Goal: Transaction & Acquisition: Download file/media

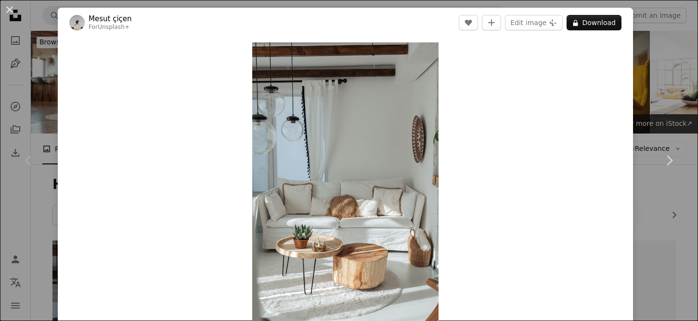
scroll to position [214, 0]
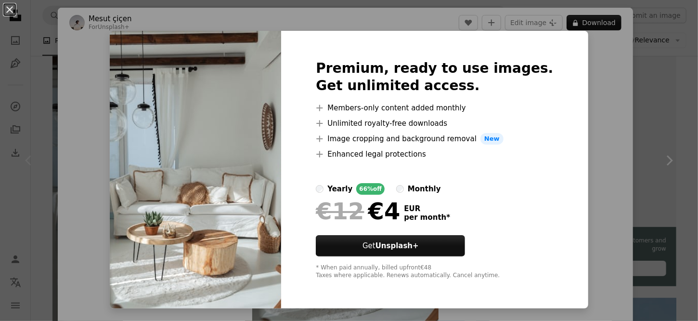
click at [579, 135] on div "An X shape Premium, ready to use images. Get unlimited access. A plus sign Memb…" at bounding box center [349, 160] width 698 height 321
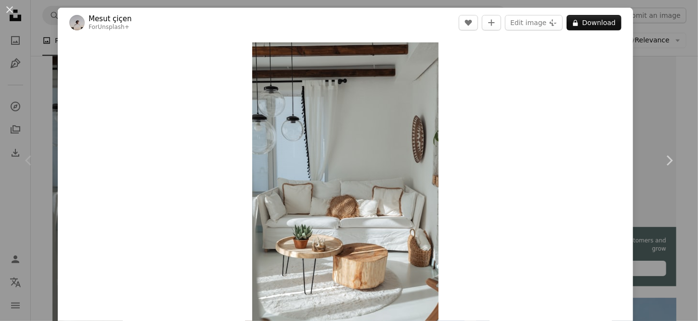
scroll to position [107, 0]
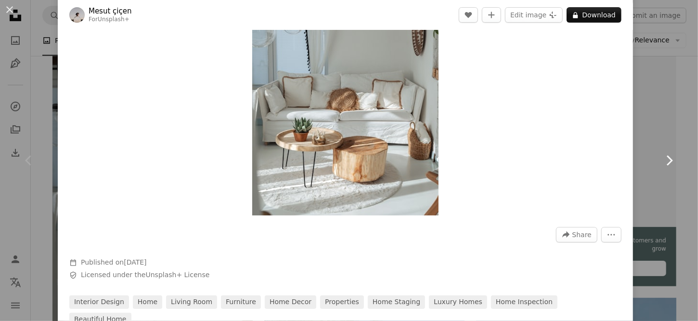
click at [662, 160] on icon "Chevron right" at bounding box center [669, 160] width 15 height 15
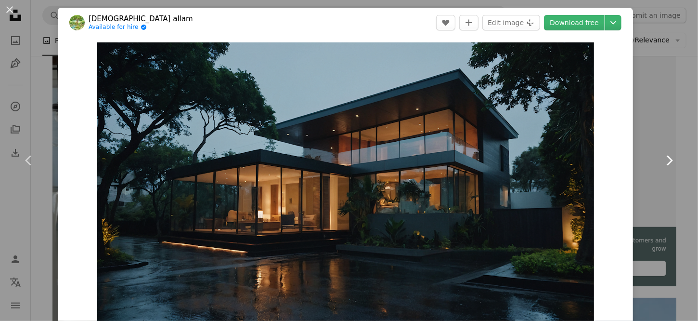
click at [662, 160] on icon "Chevron right" at bounding box center [669, 160] width 15 height 15
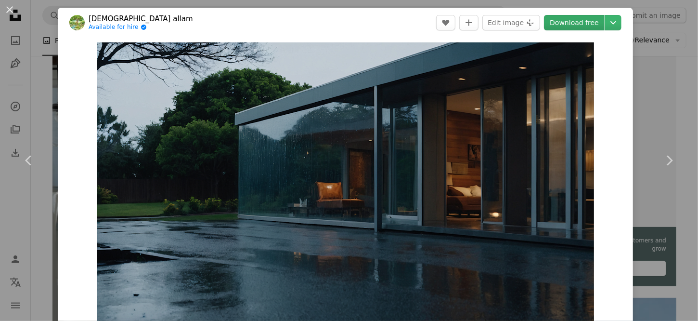
click at [565, 23] on link "Download free" at bounding box center [574, 22] width 61 height 15
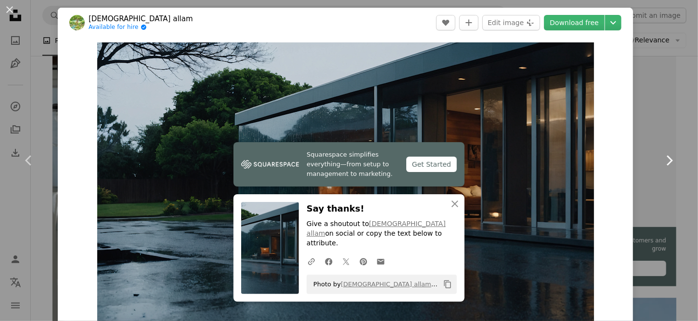
click at [667, 160] on icon at bounding box center [670, 160] width 6 height 10
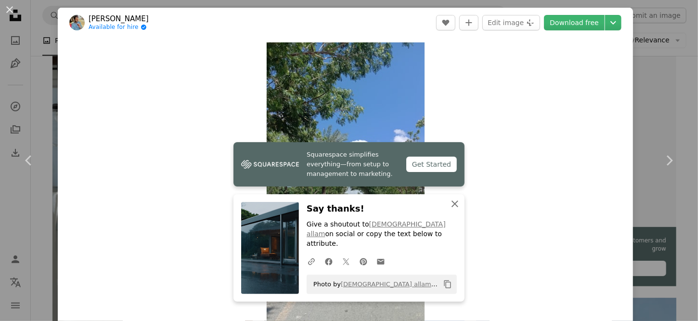
click at [452, 209] on icon "An X shape" at bounding box center [455, 204] width 12 height 12
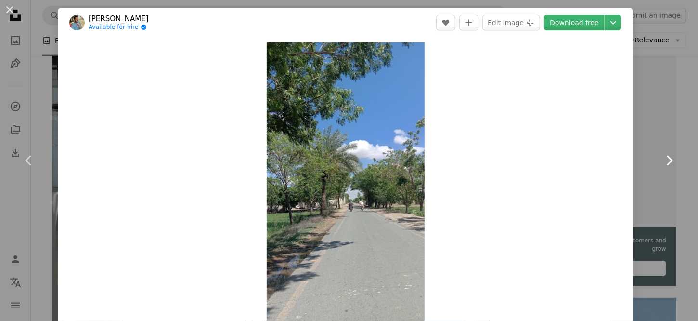
click at [662, 162] on icon "Chevron right" at bounding box center [669, 160] width 15 height 15
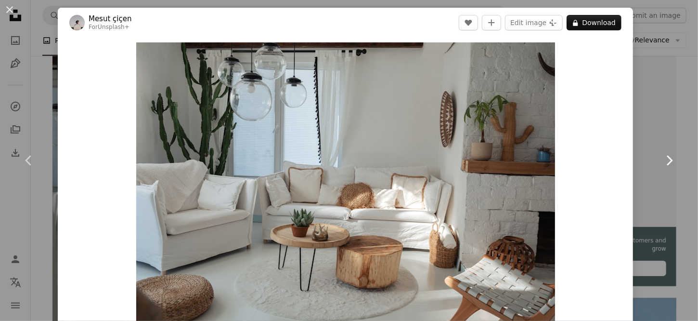
click at [662, 162] on icon "Chevron right" at bounding box center [669, 160] width 15 height 15
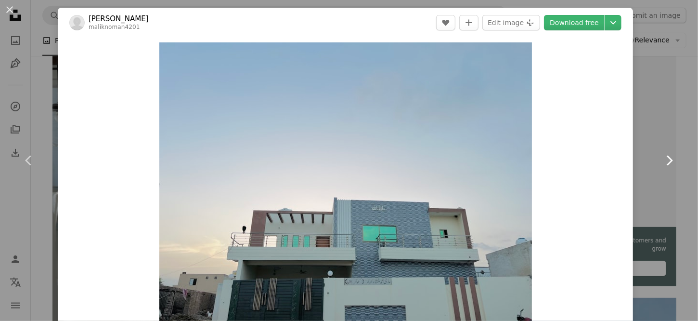
click at [662, 162] on icon "Chevron right" at bounding box center [669, 160] width 15 height 15
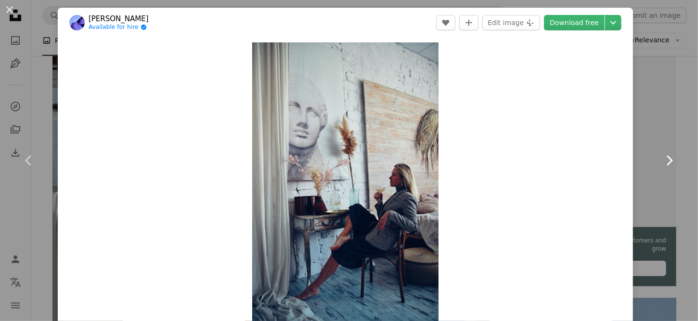
click at [662, 162] on icon "Chevron right" at bounding box center [669, 160] width 15 height 15
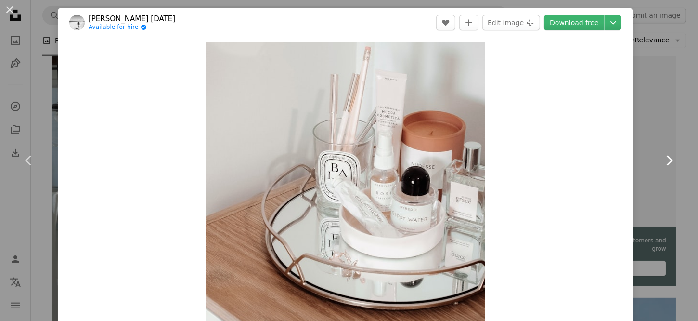
click at [662, 162] on icon "Chevron right" at bounding box center [669, 160] width 15 height 15
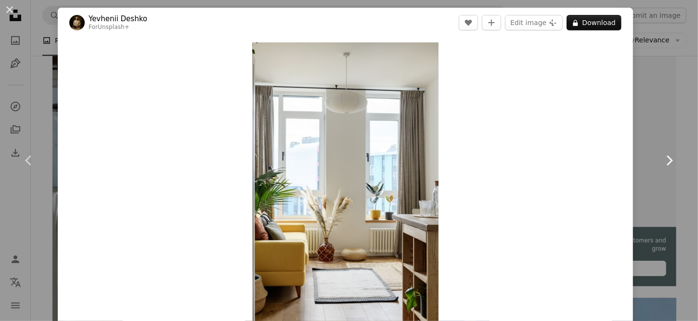
click at [662, 162] on icon "Chevron right" at bounding box center [669, 160] width 15 height 15
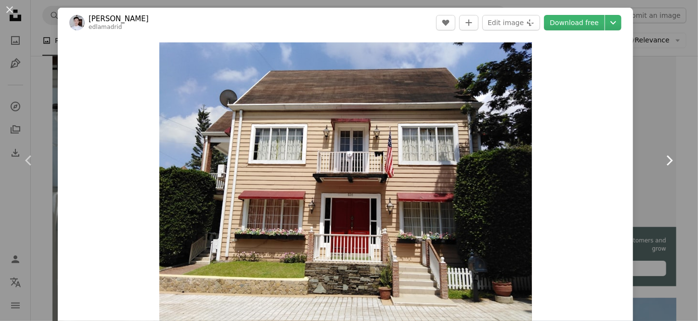
click at [662, 162] on icon "Chevron right" at bounding box center [669, 160] width 15 height 15
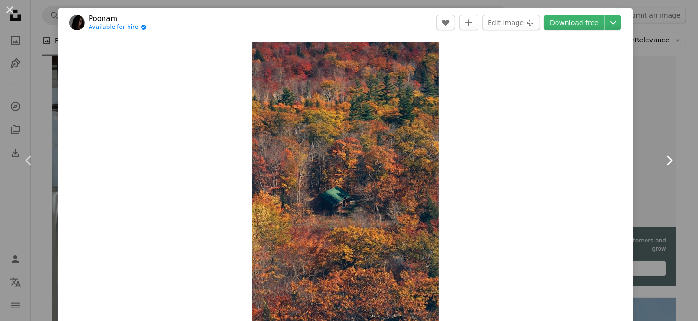
click at [662, 162] on icon "Chevron right" at bounding box center [669, 160] width 15 height 15
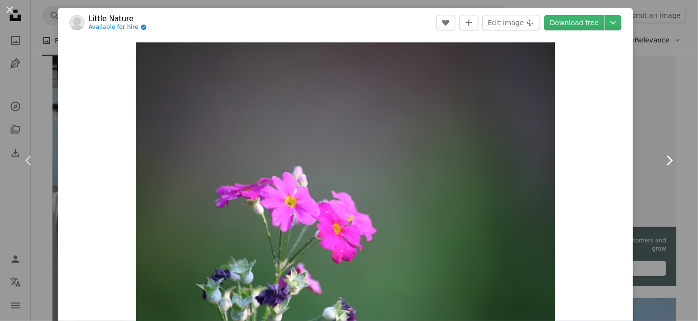
click at [662, 163] on icon "Chevron right" at bounding box center [669, 160] width 15 height 15
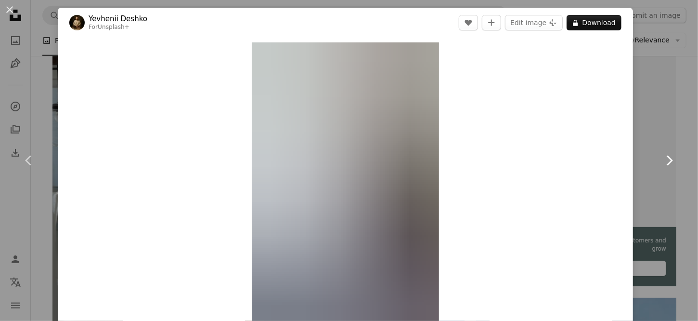
click at [662, 163] on icon "Chevron right" at bounding box center [669, 160] width 15 height 15
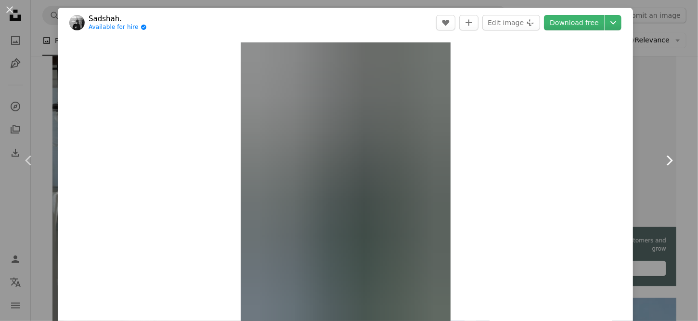
click at [662, 163] on icon "Chevron right" at bounding box center [669, 160] width 15 height 15
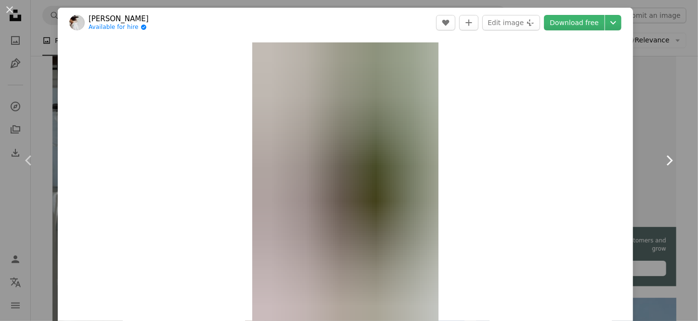
click at [662, 163] on icon "Chevron right" at bounding box center [669, 160] width 15 height 15
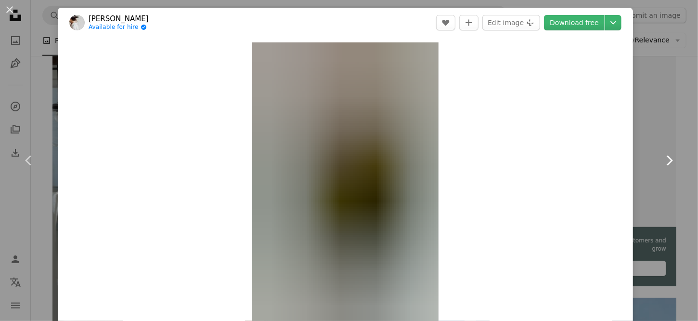
click at [662, 163] on icon "Chevron right" at bounding box center [669, 160] width 15 height 15
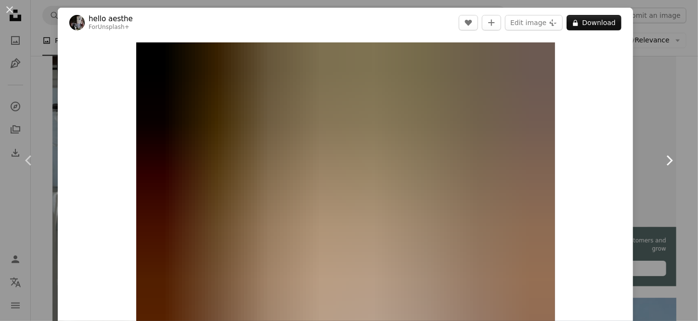
click at [662, 163] on icon "Chevron right" at bounding box center [669, 160] width 15 height 15
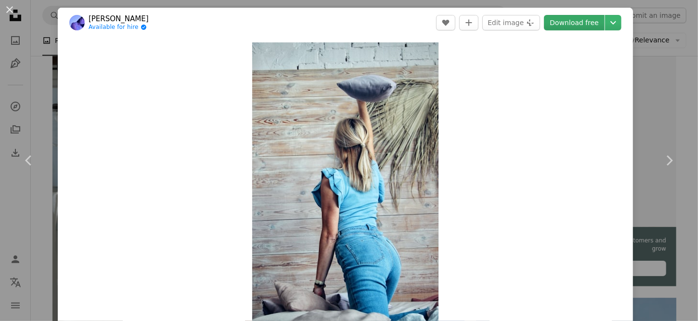
click at [563, 26] on link "Download free" at bounding box center [574, 22] width 61 height 15
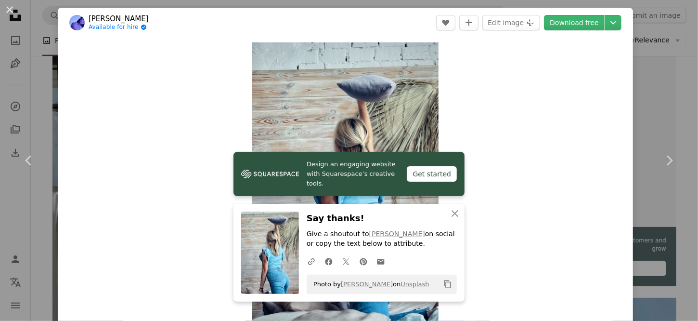
click at [170, 170] on div "Zoom in" at bounding box center [346, 182] width 576 height 289
click at [450, 214] on icon "An X shape" at bounding box center [455, 214] width 12 height 12
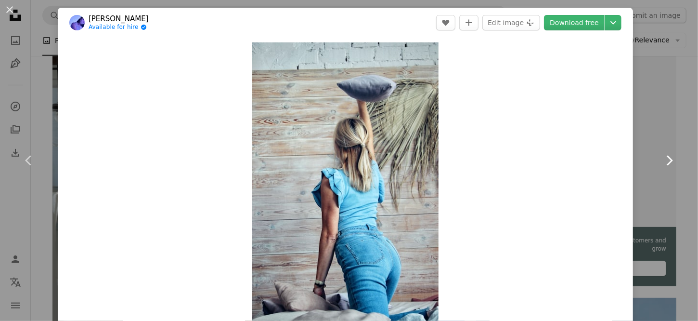
click at [667, 161] on icon at bounding box center [670, 160] width 6 height 10
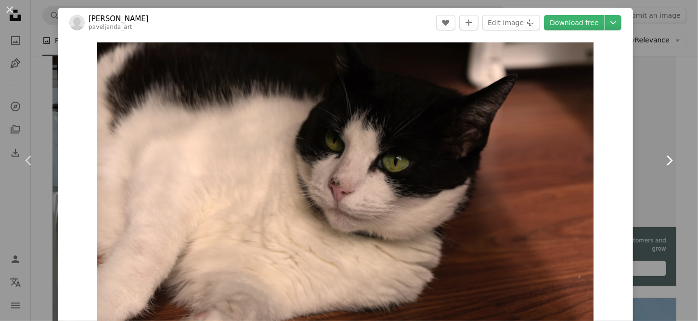
click at [667, 161] on icon at bounding box center [670, 160] width 6 height 10
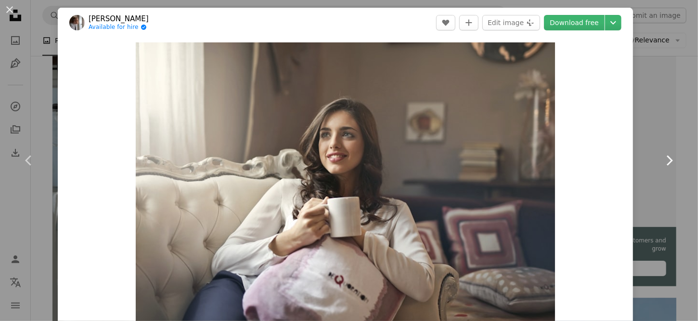
click at [667, 161] on icon at bounding box center [670, 160] width 6 height 10
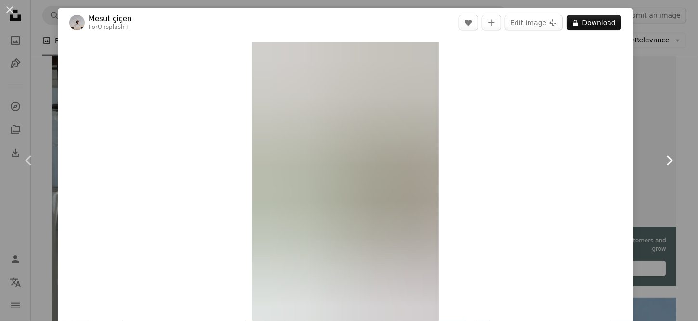
click at [667, 161] on icon at bounding box center [670, 160] width 6 height 10
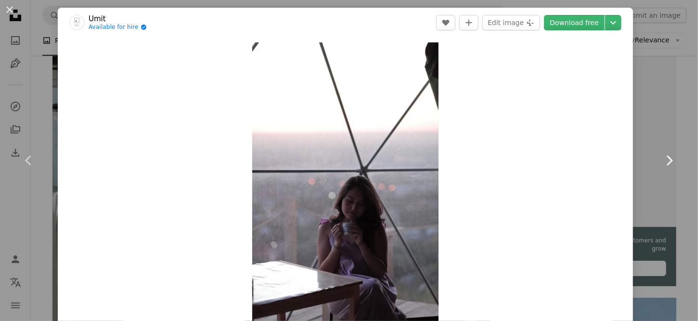
click at [667, 161] on icon at bounding box center [670, 160] width 6 height 10
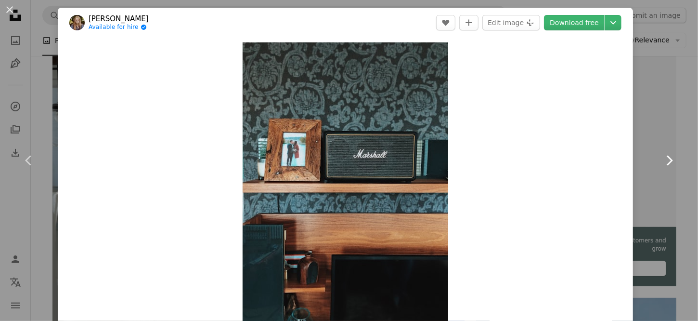
click at [667, 161] on icon at bounding box center [670, 160] width 6 height 10
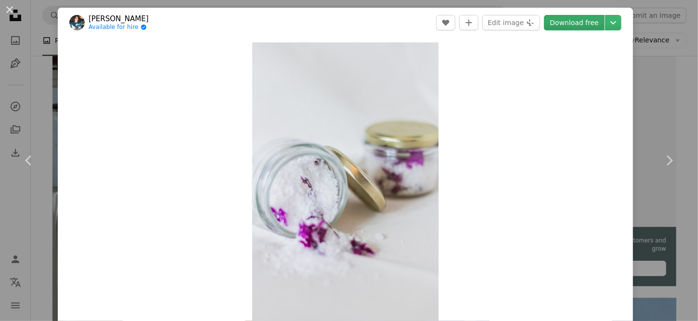
click at [576, 21] on link "Download free" at bounding box center [574, 22] width 61 height 15
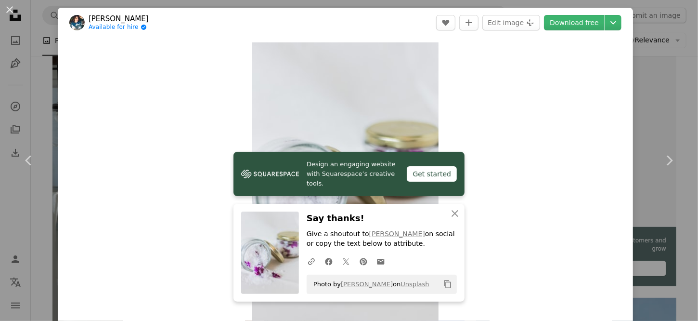
click at [125, 196] on div "Zoom in" at bounding box center [346, 182] width 576 height 289
click at [666, 162] on icon "Chevron right" at bounding box center [669, 160] width 15 height 15
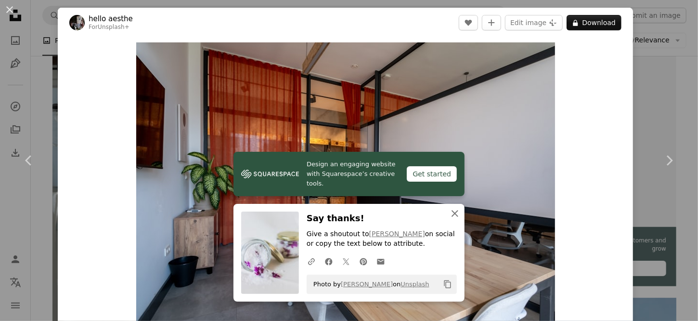
click at [449, 213] on icon "An X shape" at bounding box center [455, 214] width 12 height 12
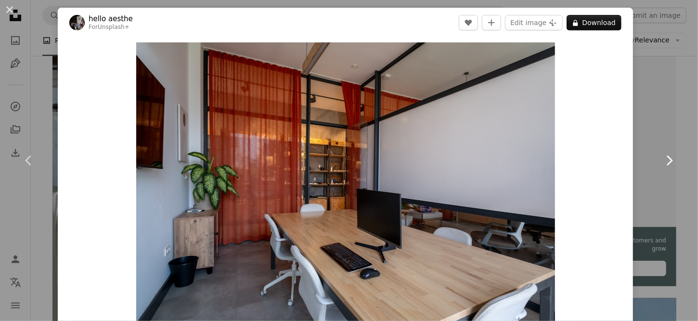
click at [662, 161] on icon "Chevron right" at bounding box center [669, 160] width 15 height 15
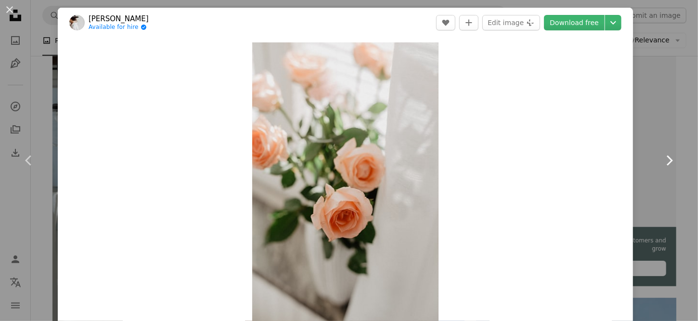
click at [662, 161] on icon "Chevron right" at bounding box center [669, 160] width 15 height 15
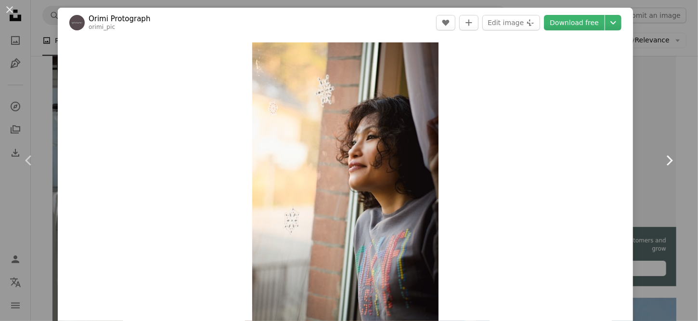
click at [662, 161] on icon "Chevron right" at bounding box center [669, 160] width 15 height 15
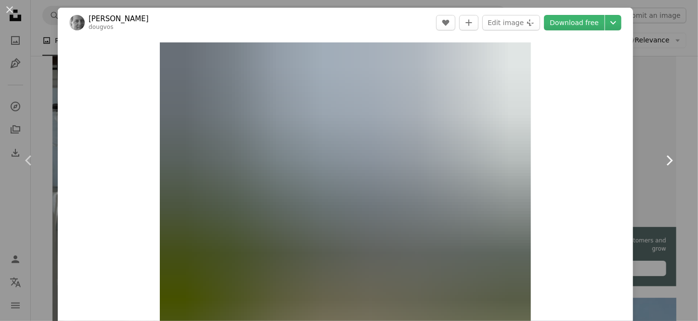
click at [662, 161] on icon "Chevron right" at bounding box center [669, 160] width 15 height 15
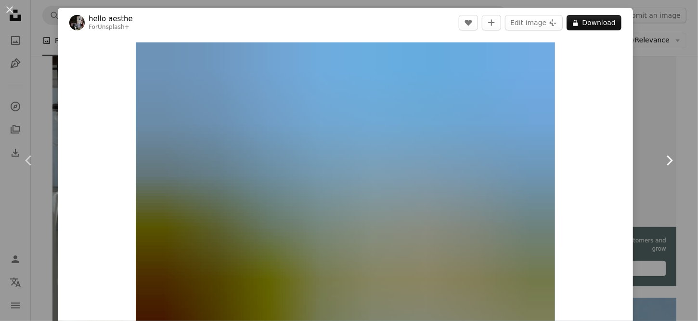
click at [662, 161] on icon "Chevron right" at bounding box center [669, 160] width 15 height 15
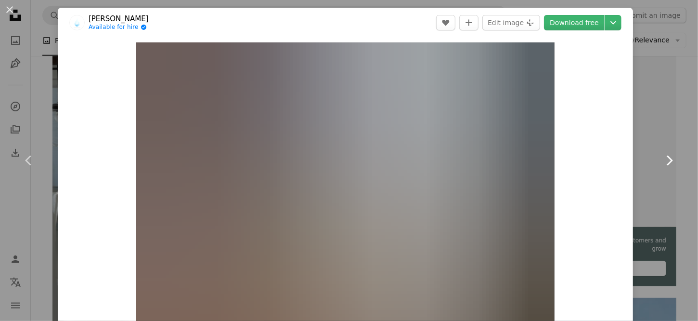
click at [662, 159] on icon "Chevron right" at bounding box center [669, 160] width 15 height 15
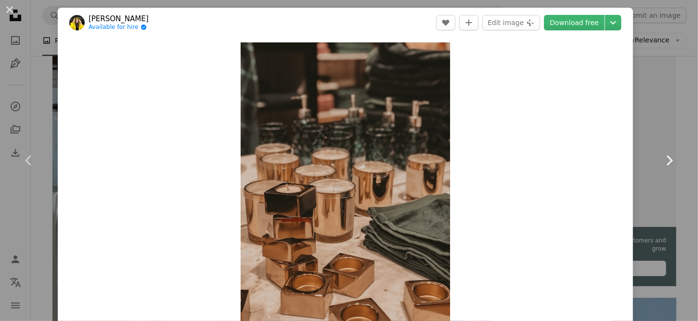
click at [662, 159] on icon "Chevron right" at bounding box center [669, 160] width 15 height 15
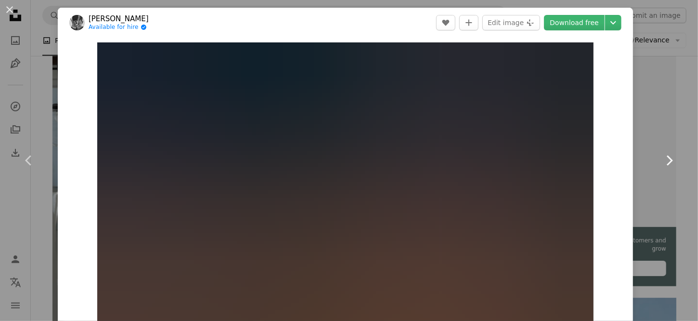
click at [662, 159] on icon "Chevron right" at bounding box center [669, 160] width 15 height 15
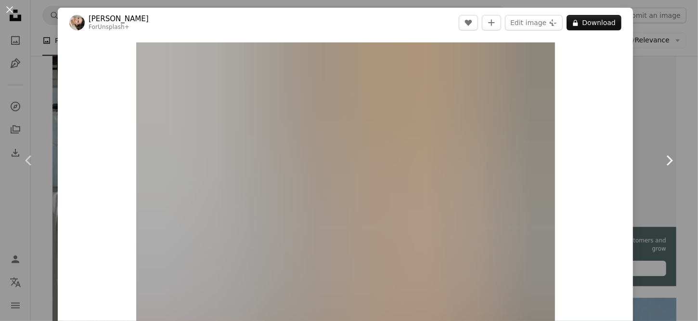
click at [662, 159] on icon "Chevron right" at bounding box center [669, 160] width 15 height 15
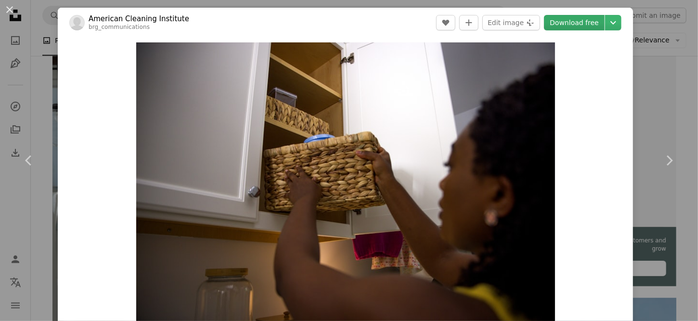
click at [572, 22] on link "Download free" at bounding box center [574, 22] width 61 height 15
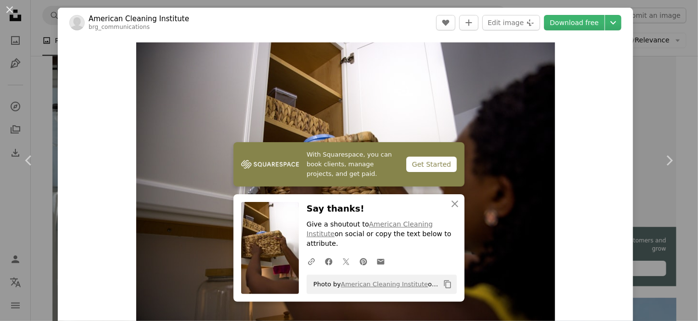
click at [115, 139] on div "Zoom in" at bounding box center [346, 182] width 576 height 289
click at [662, 161] on icon "Chevron right" at bounding box center [669, 160] width 15 height 15
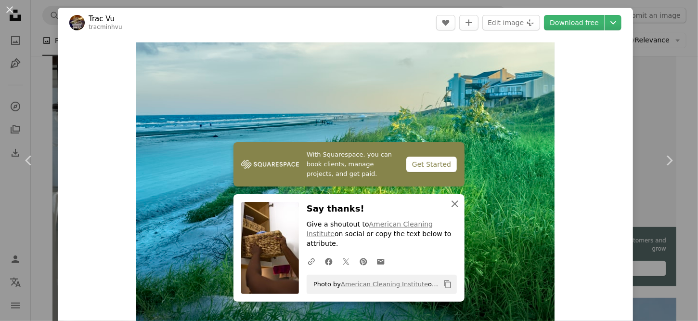
click at [449, 209] on icon "An X shape" at bounding box center [455, 204] width 12 height 12
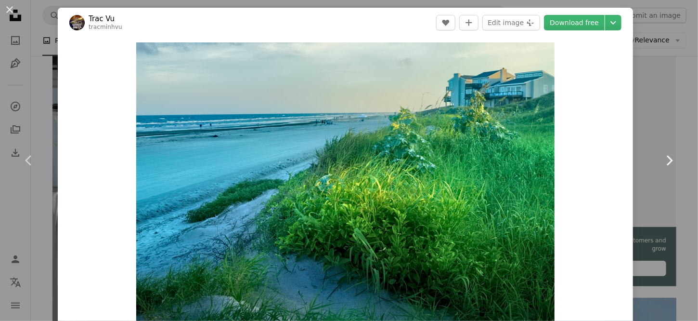
click at [667, 158] on icon at bounding box center [670, 160] width 6 height 10
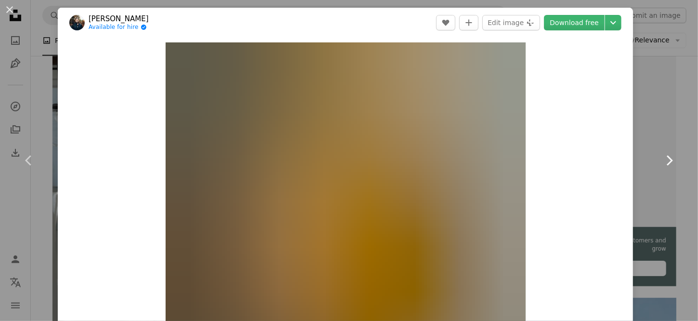
click at [667, 158] on icon at bounding box center [670, 160] width 6 height 10
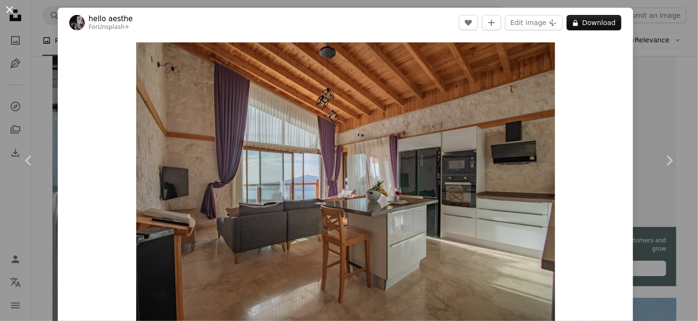
click at [6, 10] on button "An X shape" at bounding box center [10, 10] width 12 height 12
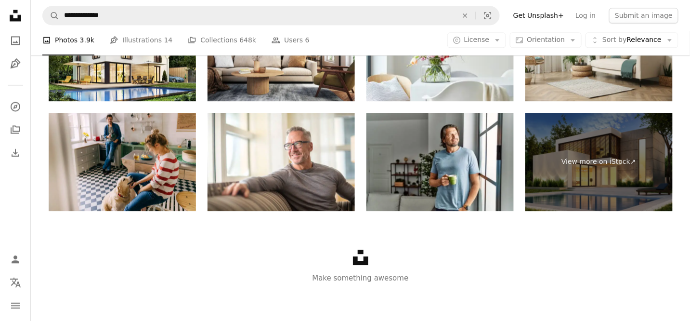
scroll to position [4954, 0]
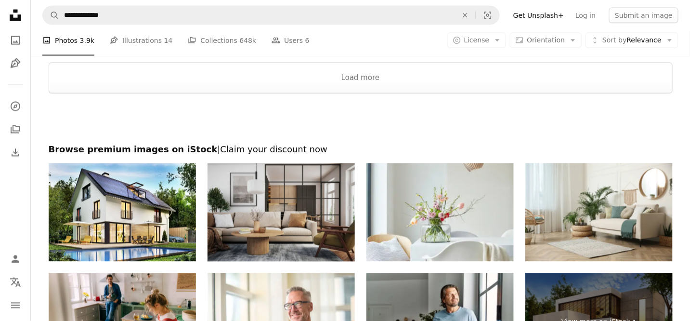
click at [289, 226] on img at bounding box center [281, 212] width 147 height 98
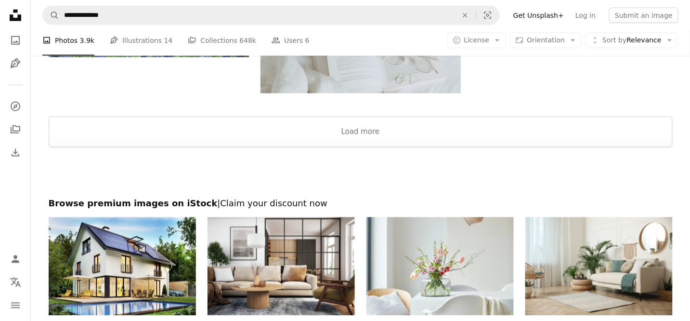
scroll to position [4900, 0]
click at [361, 134] on button "Load more" at bounding box center [361, 131] width 624 height 31
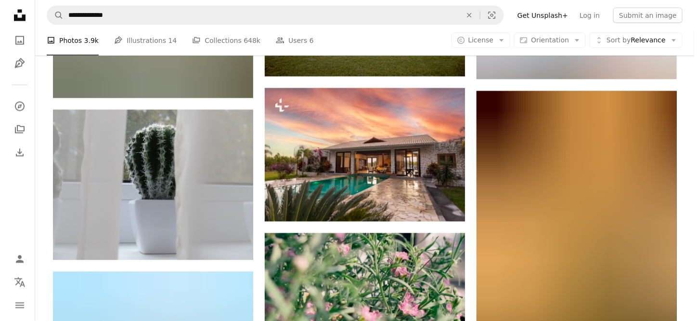
scroll to position [8272, 0]
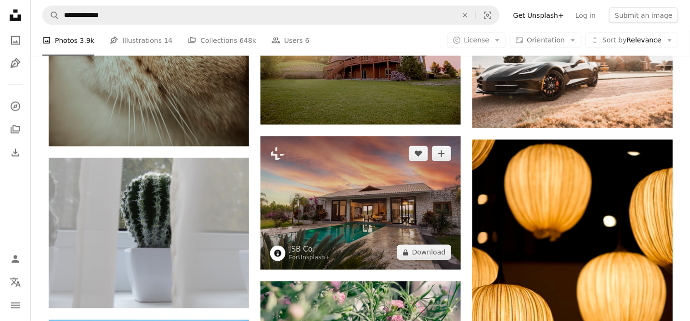
click at [375, 204] on img at bounding box center [361, 202] width 200 height 133
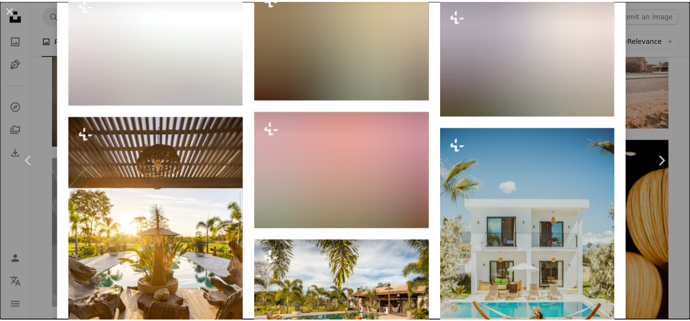
scroll to position [1498, 0]
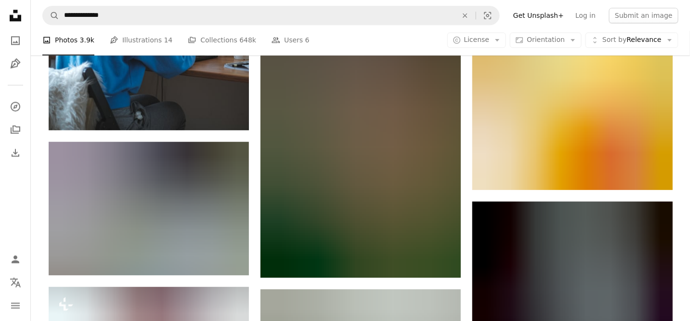
scroll to position [17636, 0]
